Goal: Navigation & Orientation: Find specific page/section

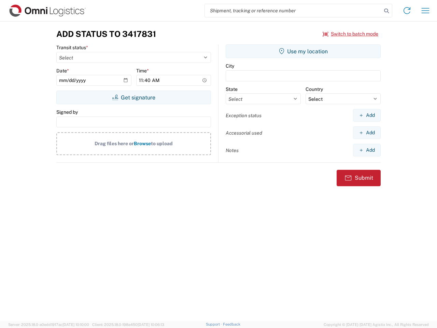
click at [293, 11] on input "search" at bounding box center [293, 10] width 177 height 13
click at [387, 11] on icon at bounding box center [387, 11] width 10 height 10
click at [407, 11] on icon at bounding box center [407, 10] width 11 height 11
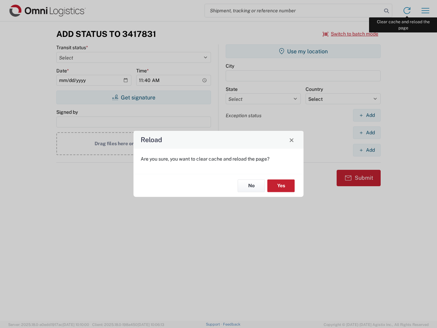
click at [426, 11] on div "Reload Are you sure, you want to clear cache and reload the page? No Yes" at bounding box center [218, 164] width 437 height 328
click at [351, 34] on div "Reload Are you sure, you want to clear cache and reload the page? No Yes" at bounding box center [218, 164] width 437 height 328
click at [134, 97] on div "Reload Are you sure, you want to clear cache and reload the page? No Yes" at bounding box center [218, 164] width 437 height 328
click at [303, 51] on div "Reload Are you sure, you want to clear cache and reload the page? No Yes" at bounding box center [218, 164] width 437 height 328
click at [367, 115] on div "Reload Are you sure, you want to clear cache and reload the page? No Yes" at bounding box center [218, 164] width 437 height 328
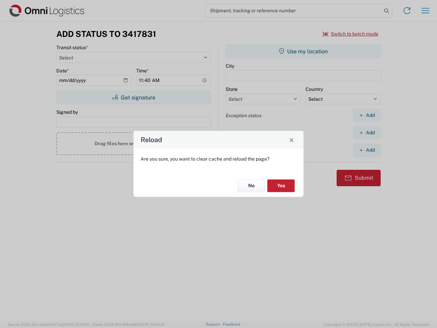
click at [367, 133] on div "Reload Are you sure, you want to clear cache and reload the page? No Yes" at bounding box center [218, 164] width 437 height 328
click at [367, 150] on div "Reload Are you sure, you want to clear cache and reload the page? No Yes" at bounding box center [218, 164] width 437 height 328
